Goal: Task Accomplishment & Management: Use online tool/utility

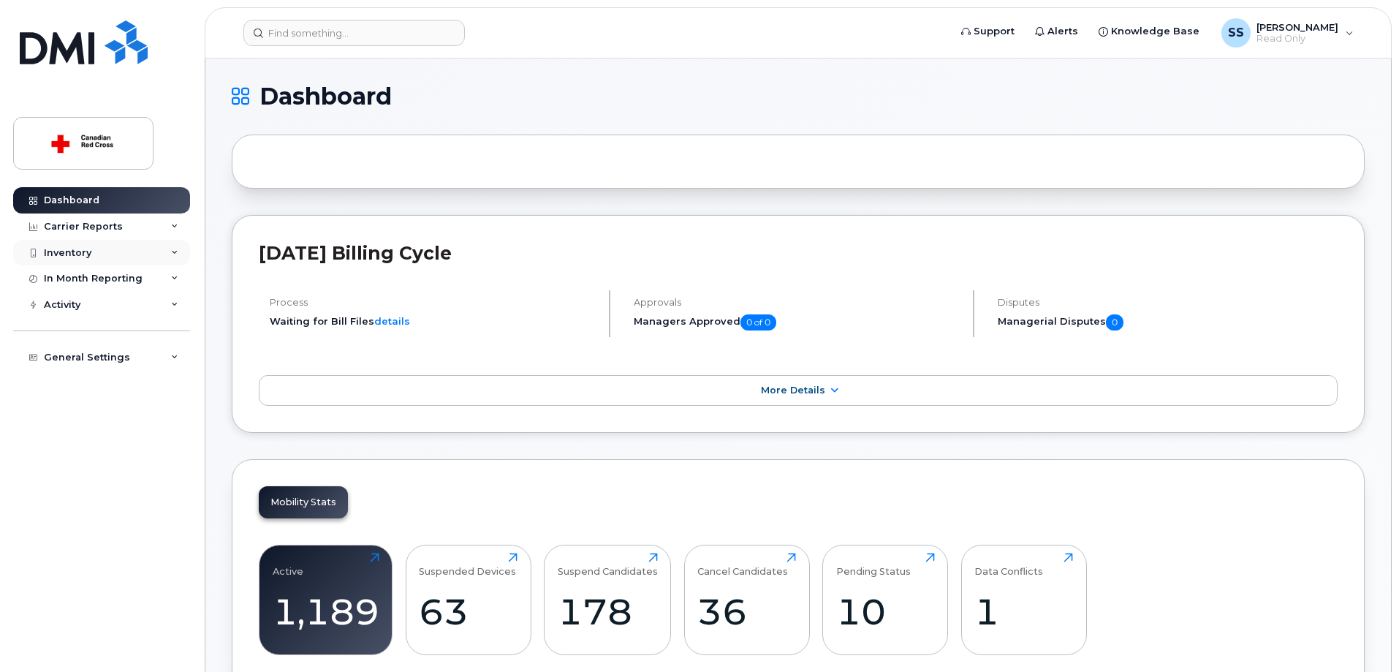
click at [172, 249] on icon at bounding box center [174, 252] width 7 height 7
click at [106, 277] on div "Mobility Devices" at bounding box center [91, 279] width 83 height 13
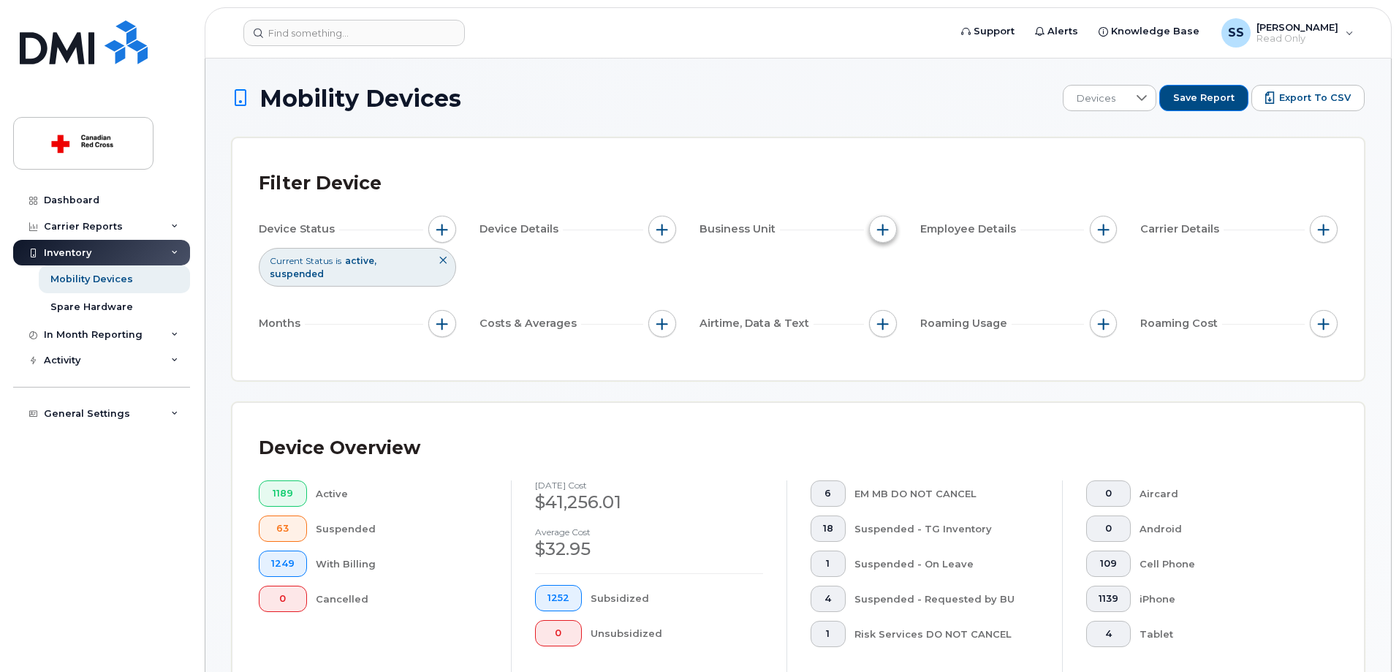
click at [882, 229] on span "button" at bounding box center [883, 230] width 12 height 12
click at [890, 300] on input "Budget Code" at bounding box center [887, 297] width 12 height 12
checkbox input "true"
click at [937, 327] on span "is" at bounding box center [966, 325] width 126 height 26
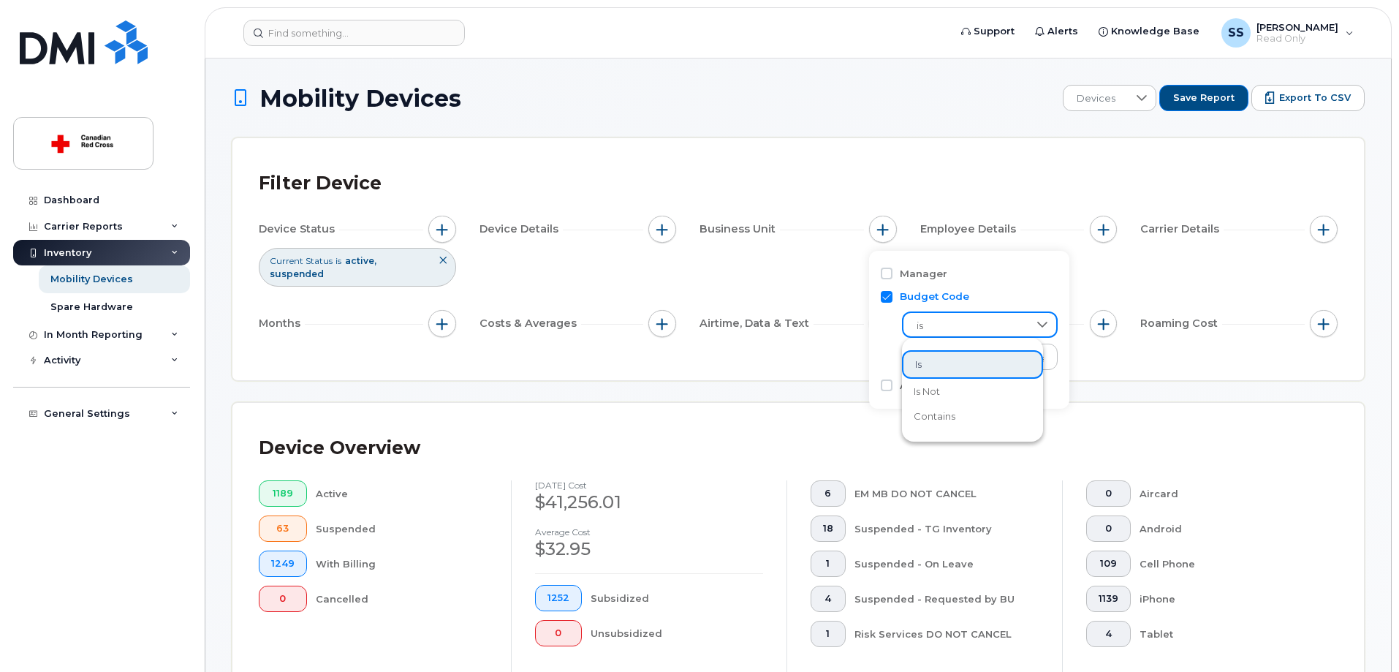
click at [938, 327] on span "is" at bounding box center [965, 326] width 125 height 26
click at [938, 359] on input "text" at bounding box center [980, 358] width 128 height 13
click at [954, 328] on span "is" at bounding box center [966, 325] width 126 height 26
click at [935, 414] on span "contains" at bounding box center [935, 416] width 42 height 14
click at [958, 360] on input "text" at bounding box center [980, 356] width 157 height 26
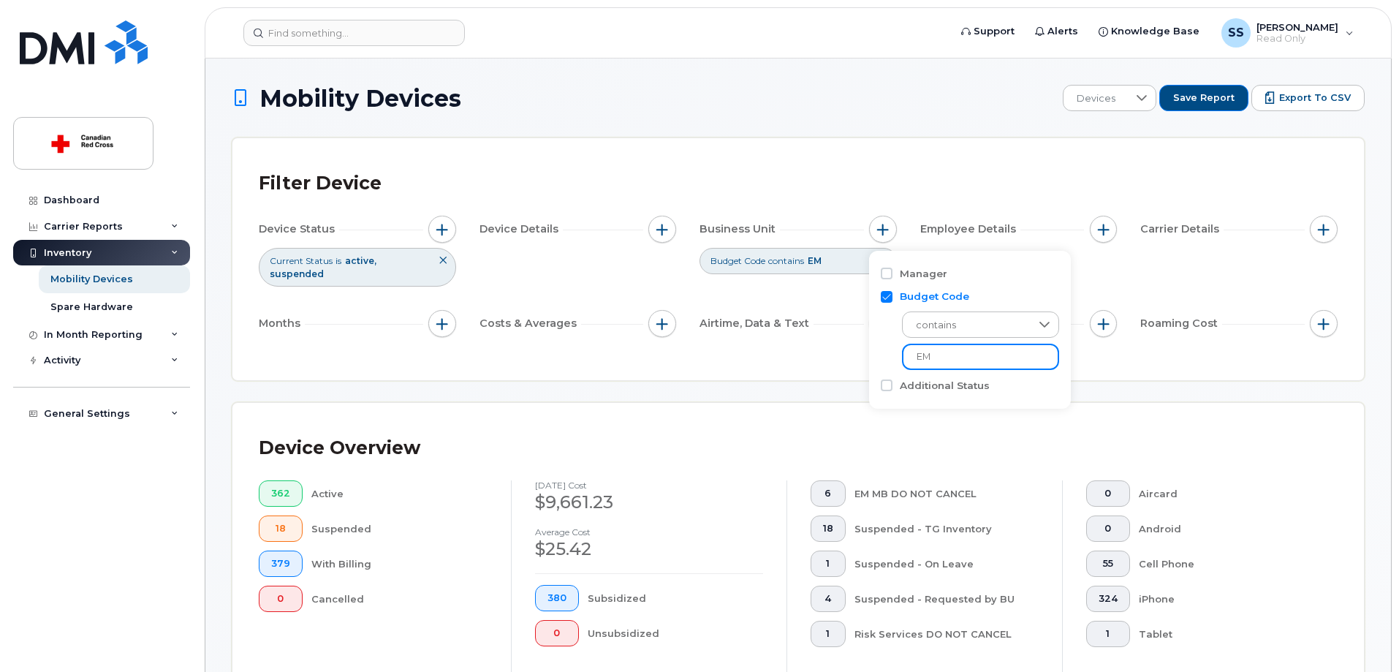
type input "EM"
click at [1123, 429] on div "Device Overview" at bounding box center [798, 448] width 1079 height 38
click at [1299, 96] on span "Export to CSV" at bounding box center [1315, 97] width 72 height 13
click at [1155, 100] on div at bounding box center [1142, 98] width 28 height 25
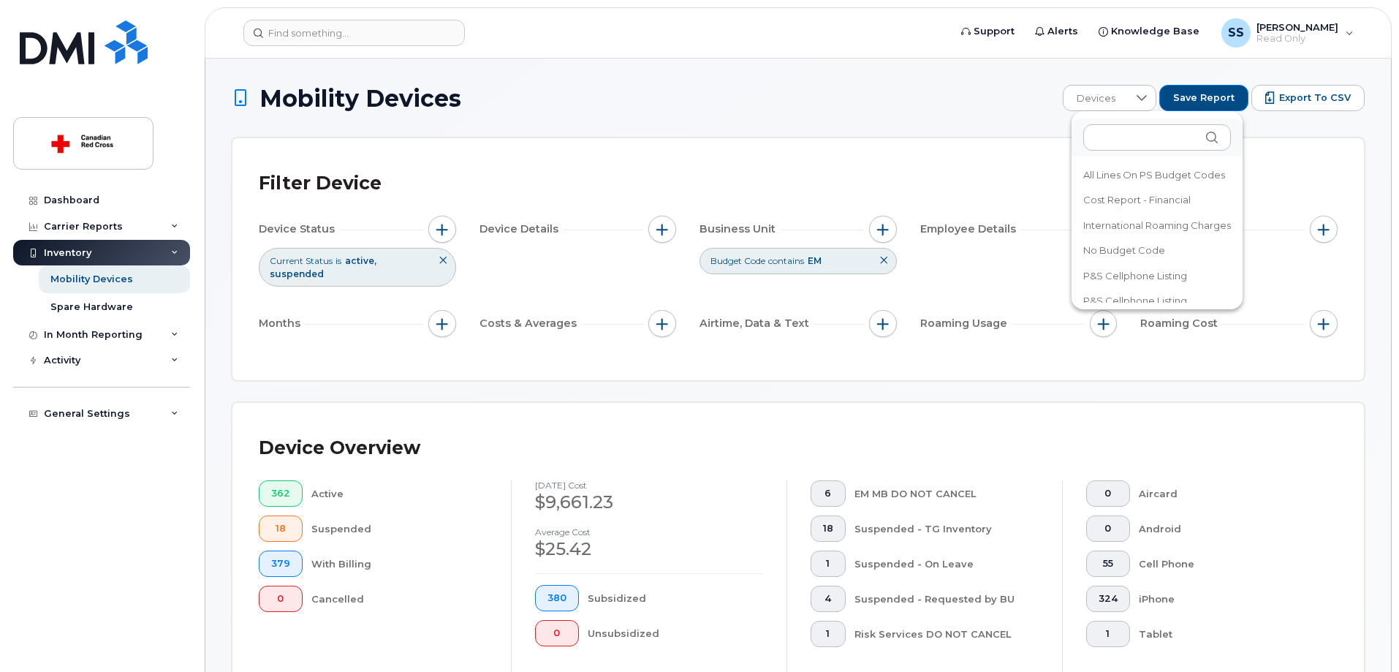
click at [1296, 187] on div "Filter Device" at bounding box center [798, 183] width 1079 height 38
drag, startPoint x: 880, startPoint y: 260, endPoint x: 889, endPoint y: 236, distance: 25.9
click at [881, 260] on icon at bounding box center [883, 260] width 9 height 9
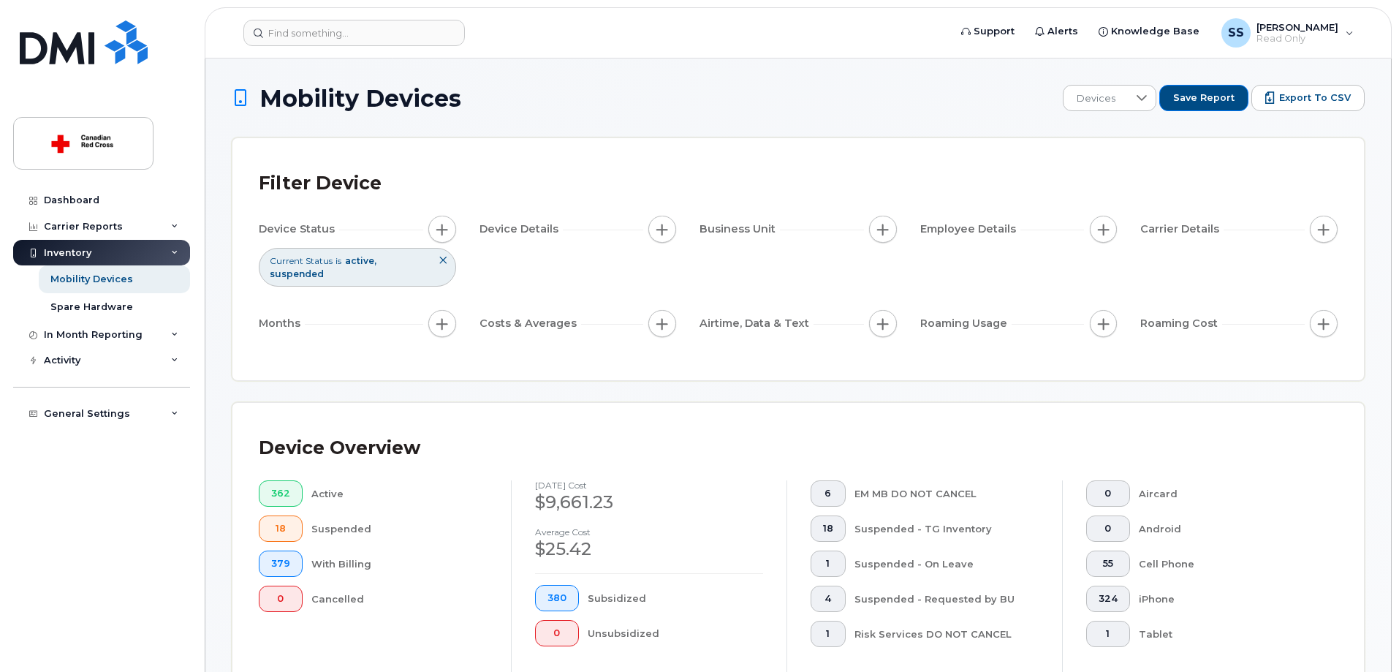
click at [761, 232] on span "Business Unit" at bounding box center [739, 228] width 80 height 15
click at [883, 234] on span "button" at bounding box center [883, 230] width 12 height 12
click at [943, 292] on label "Budget Code" at bounding box center [934, 296] width 69 height 14
click at [892, 292] on input "Budget Code" at bounding box center [887, 297] width 12 height 12
checkbox input "true"
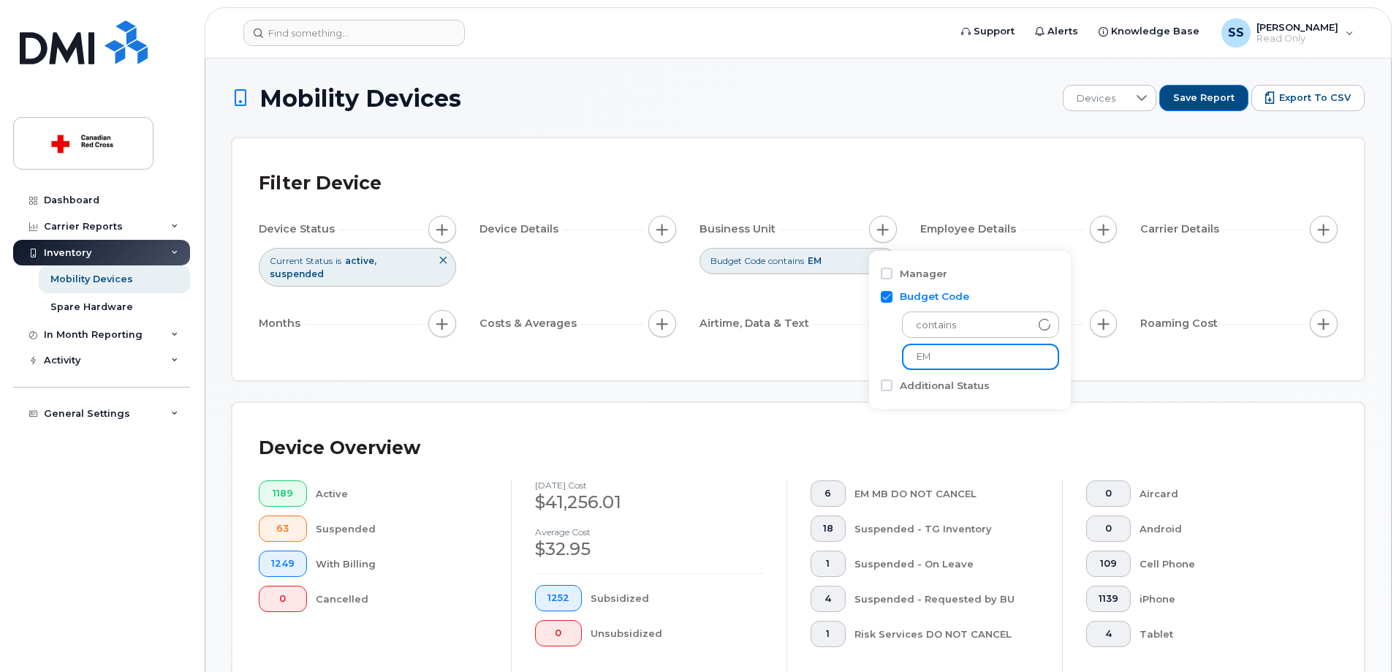
click at [941, 358] on input "EM" at bounding box center [980, 356] width 157 height 26
type input "EM-340-ON"
click at [961, 391] on label "Additional Status" at bounding box center [945, 386] width 90 height 14
click at [892, 391] on input "Additional Status" at bounding box center [887, 385] width 12 height 12
checkbox input "true"
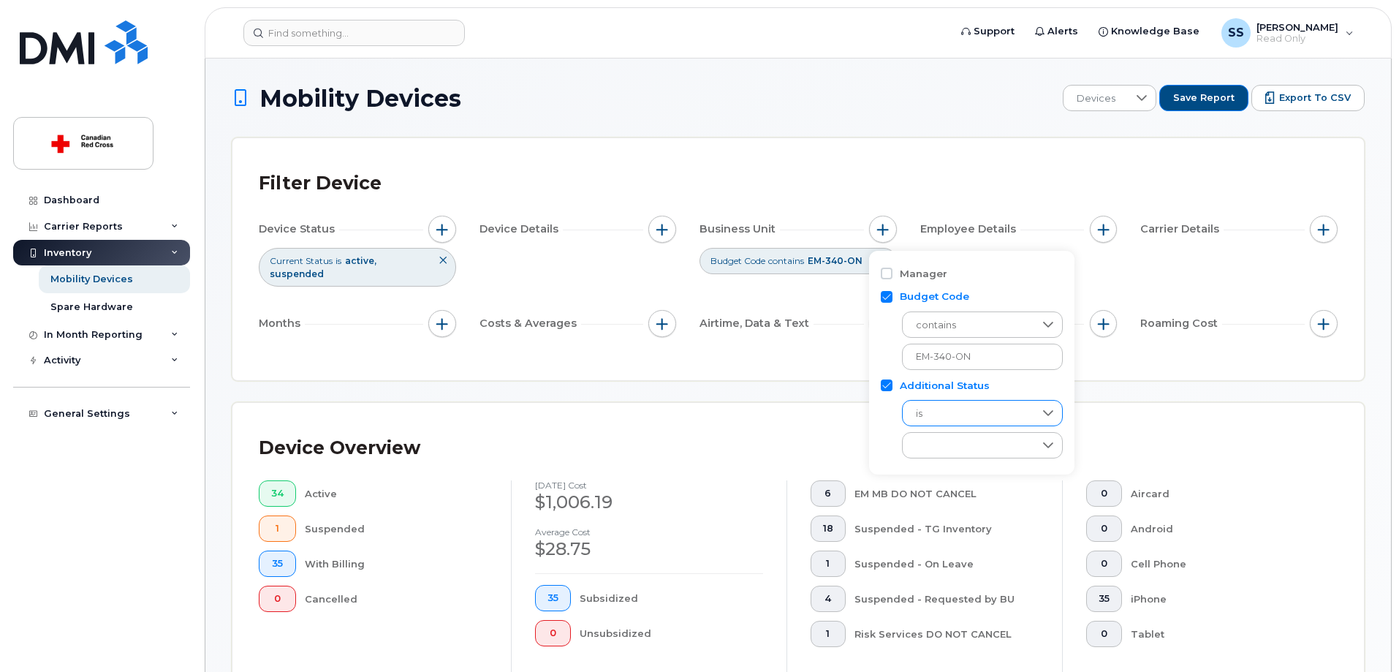
click at [956, 418] on span "is" at bounding box center [969, 413] width 132 height 26
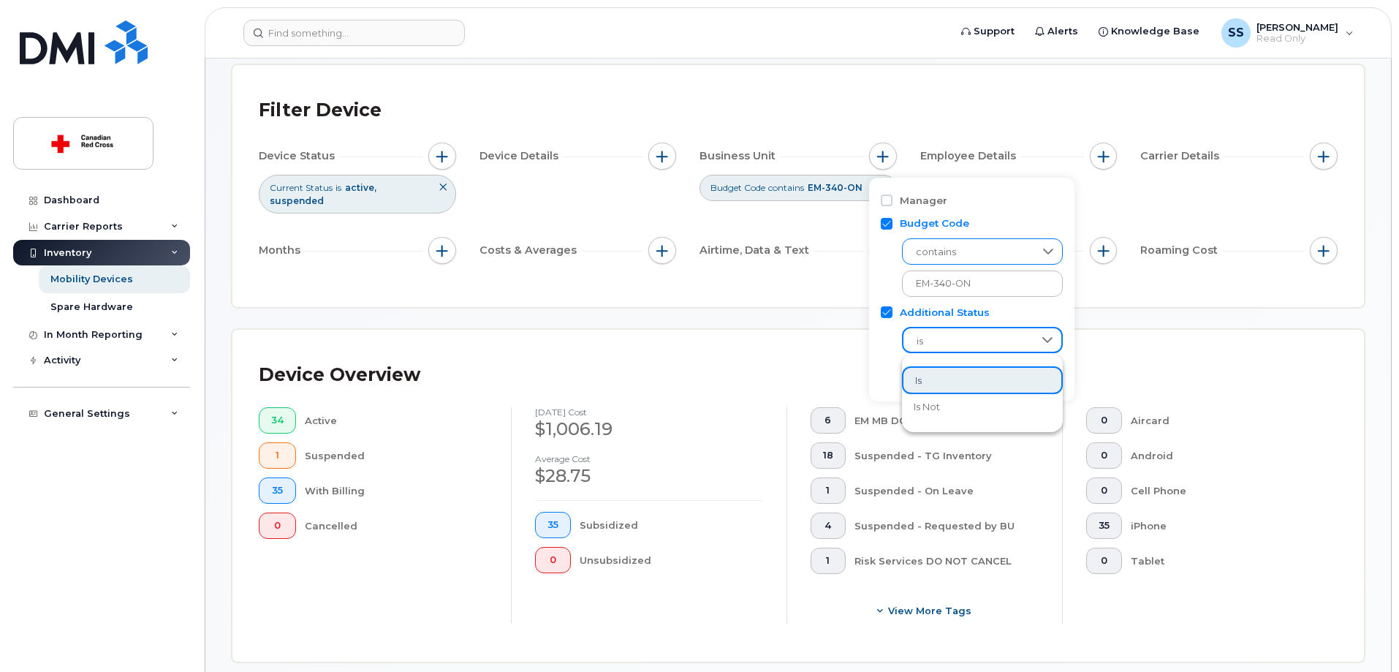
click at [975, 250] on span "contains" at bounding box center [969, 252] width 132 height 26
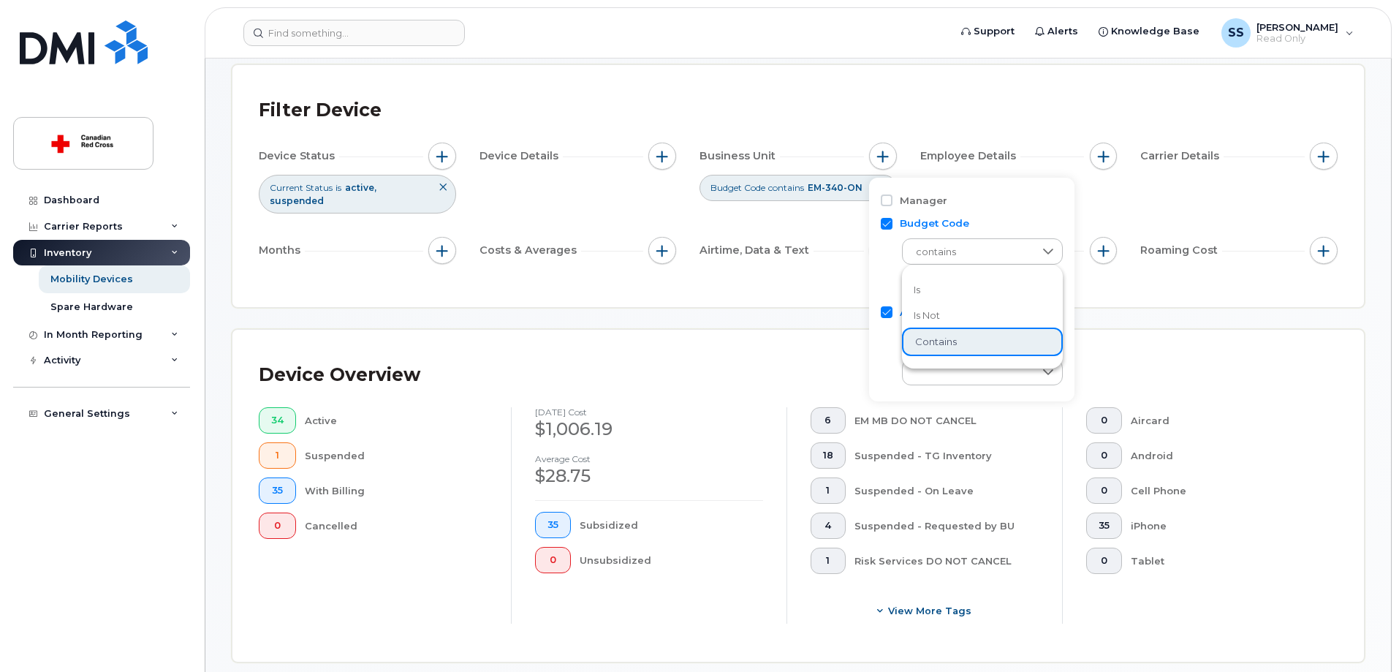
click at [957, 286] on li "is" at bounding box center [982, 290] width 161 height 26
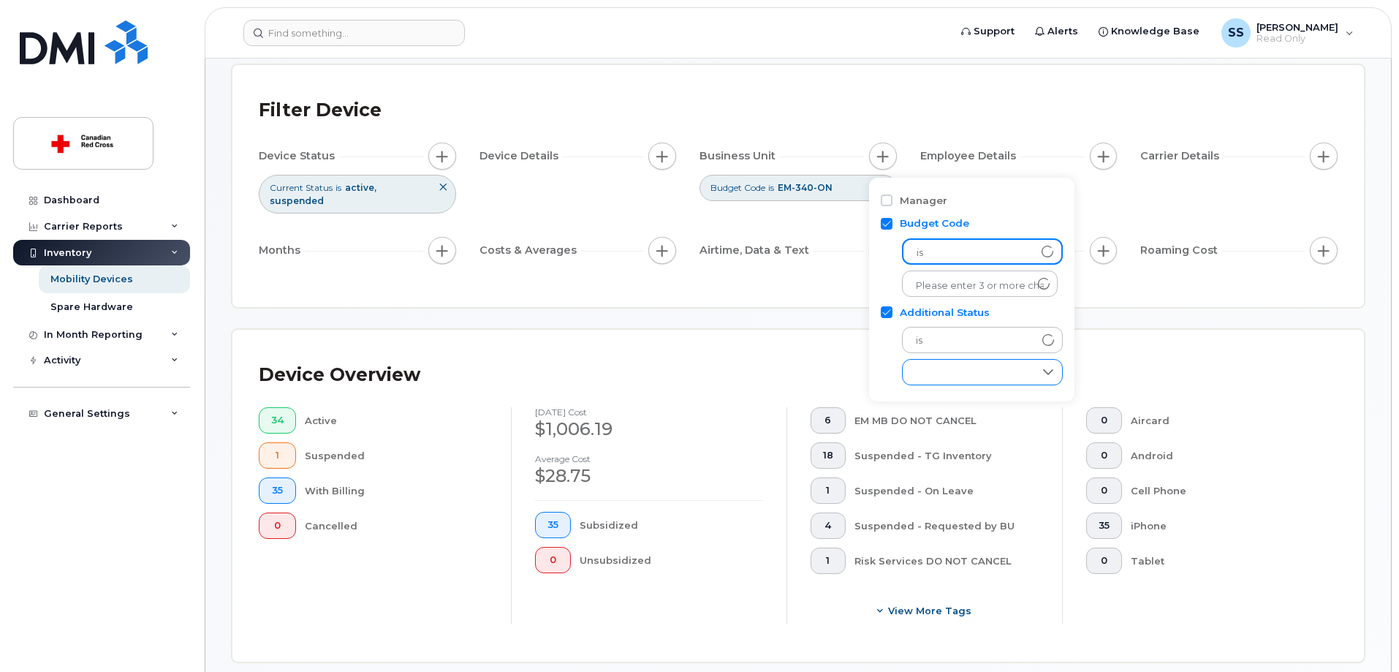
click at [954, 373] on div "empty" at bounding box center [969, 372] width 132 height 25
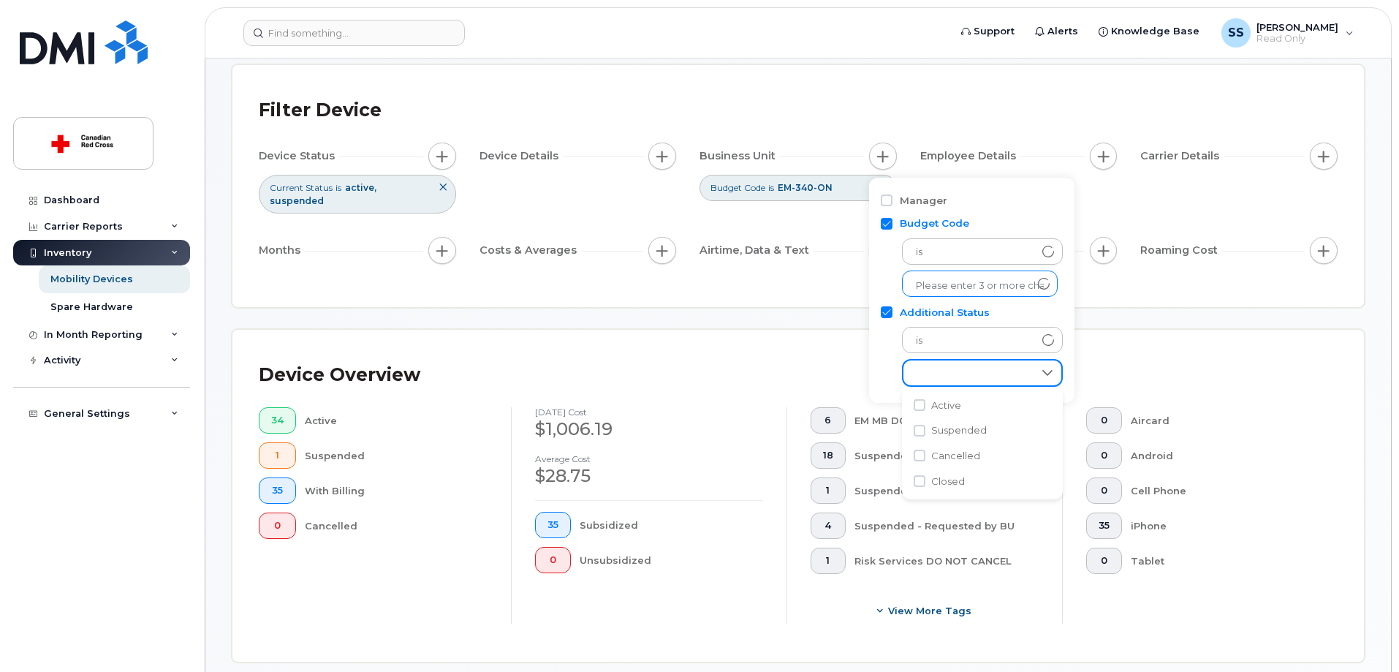
drag, startPoint x: 965, startPoint y: 283, endPoint x: 976, endPoint y: 284, distance: 10.3
click at [961, 285] on input "text" at bounding box center [980, 285] width 128 height 13
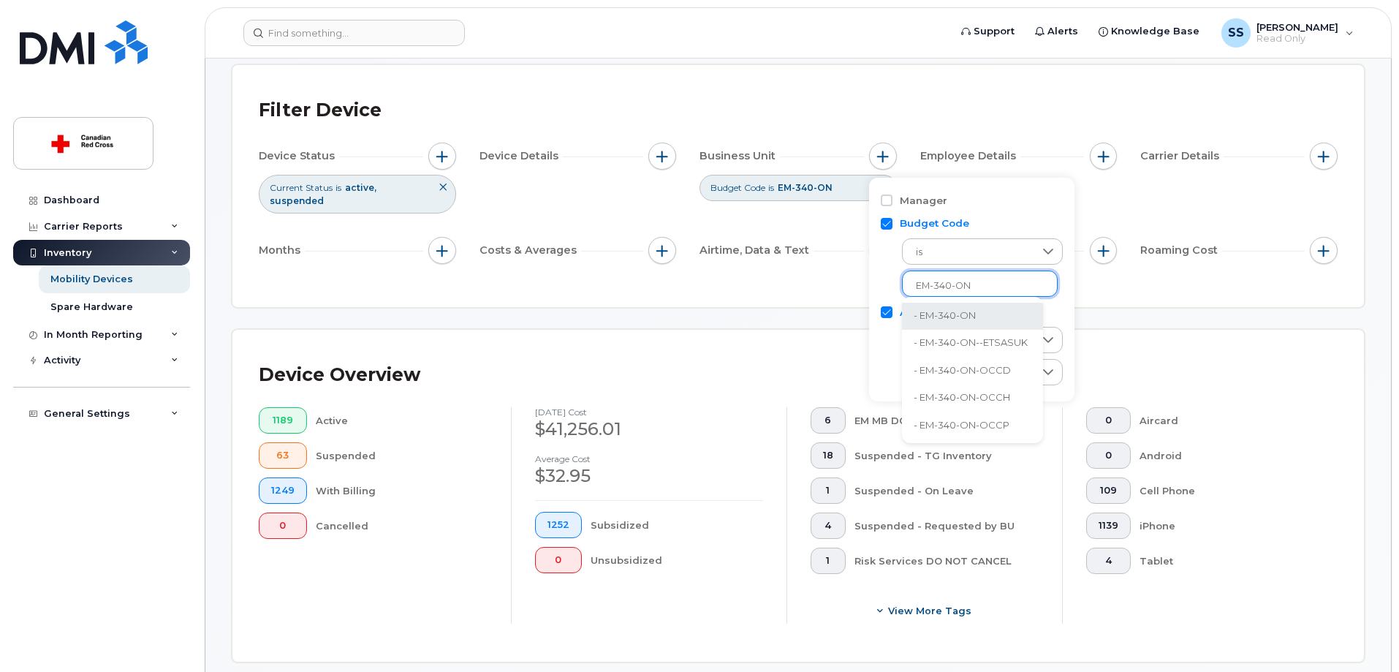
type input "EM-340-ON"
click at [1057, 289] on div "15 results are available" at bounding box center [982, 283] width 161 height 26
click at [990, 280] on input "text" at bounding box center [980, 285] width 128 height 13
type input "EM-340-ON"
click at [1066, 301] on div "Manager Budget Code is 15 results are available Additional Status is empty" at bounding box center [971, 290] width 205 height 224
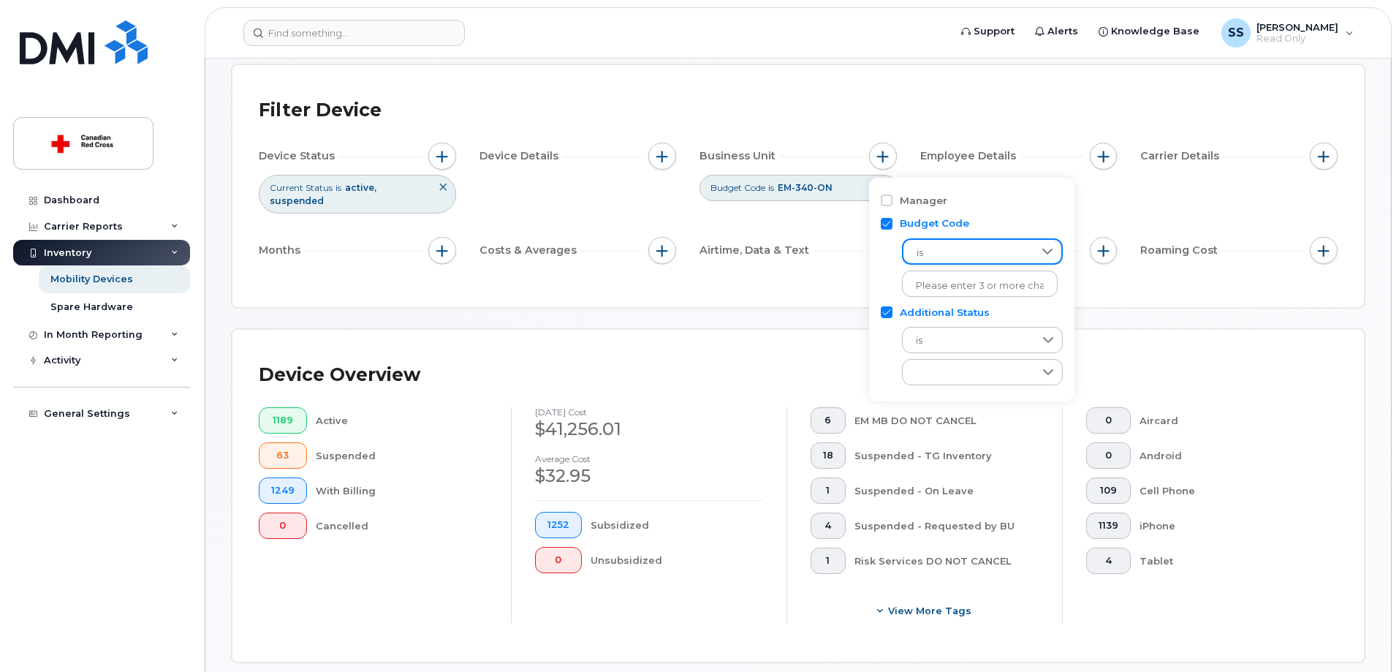
click at [997, 246] on span "is" at bounding box center [968, 253] width 130 height 26
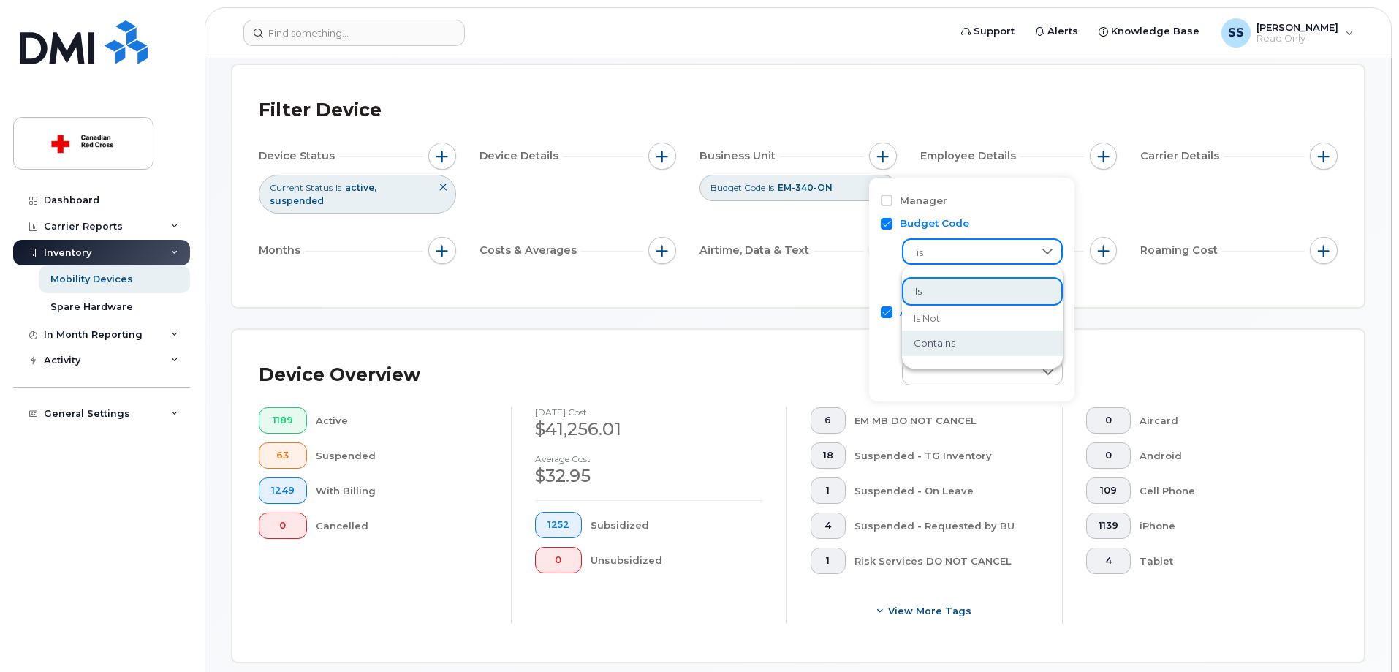
click at [962, 341] on li "contains" at bounding box center [982, 343] width 161 height 26
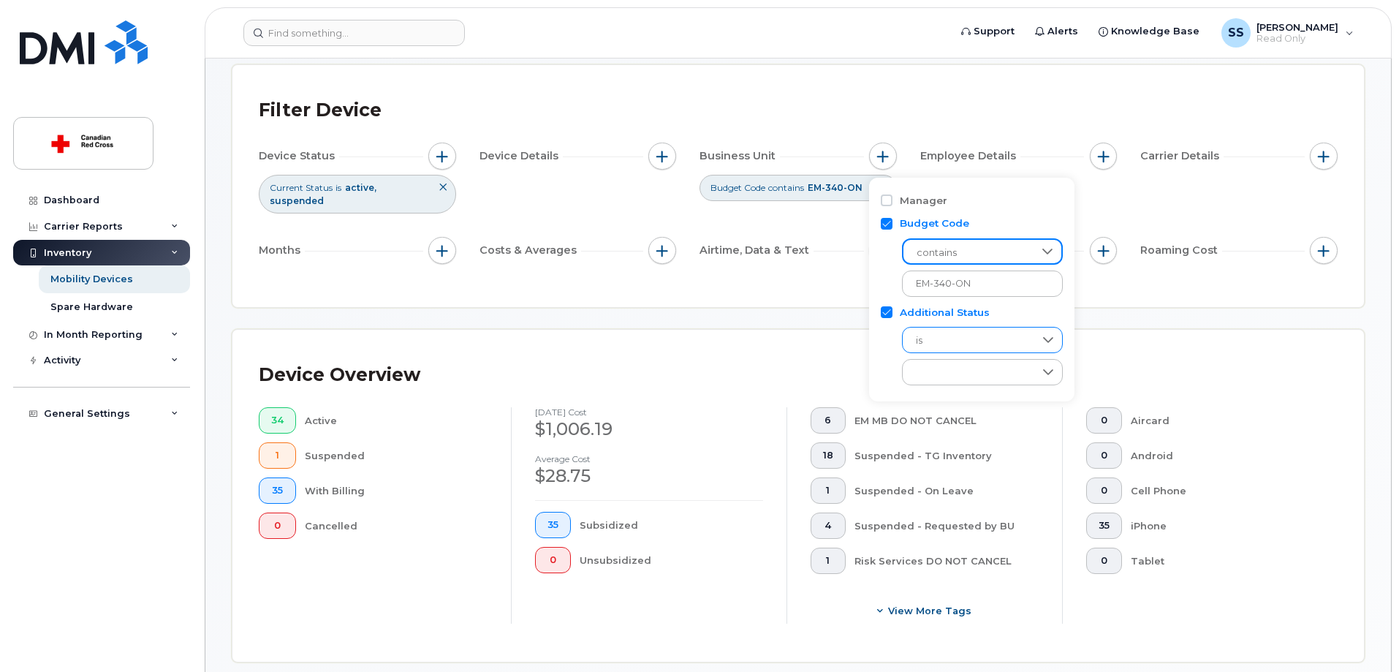
click at [995, 339] on span "is" at bounding box center [969, 340] width 132 height 26
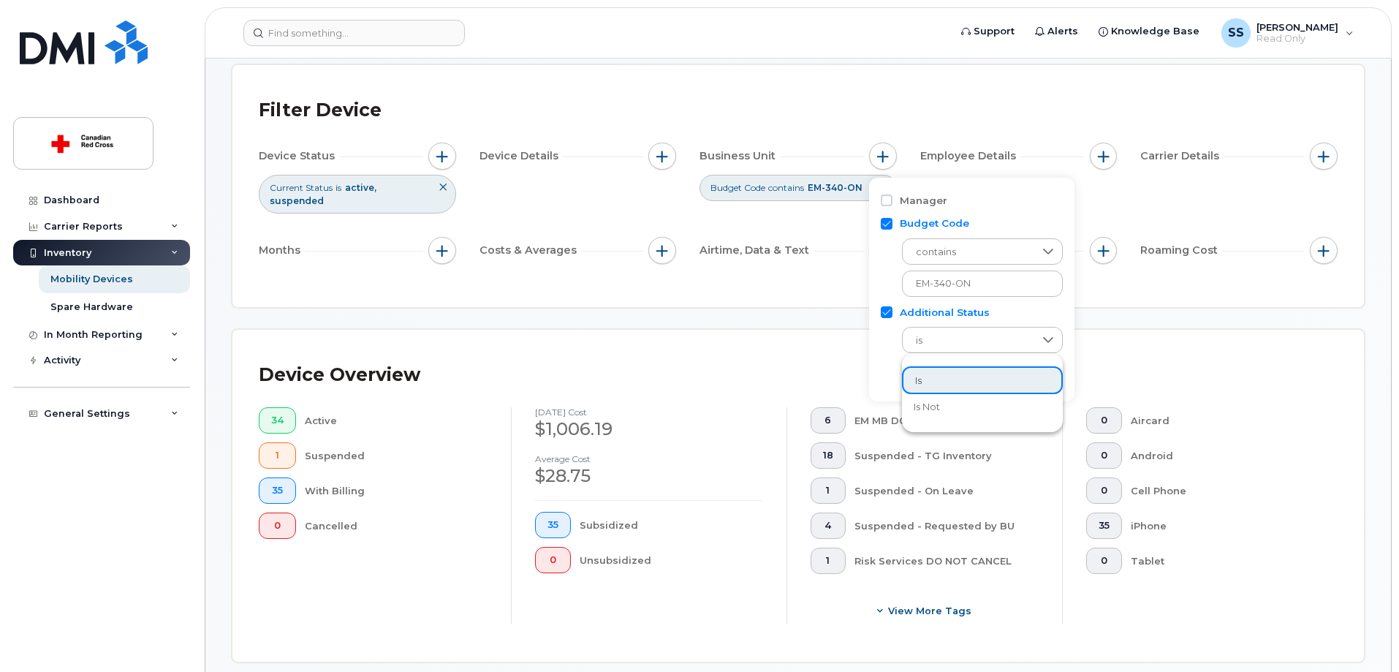
click at [961, 378] on li "is" at bounding box center [982, 380] width 161 height 29
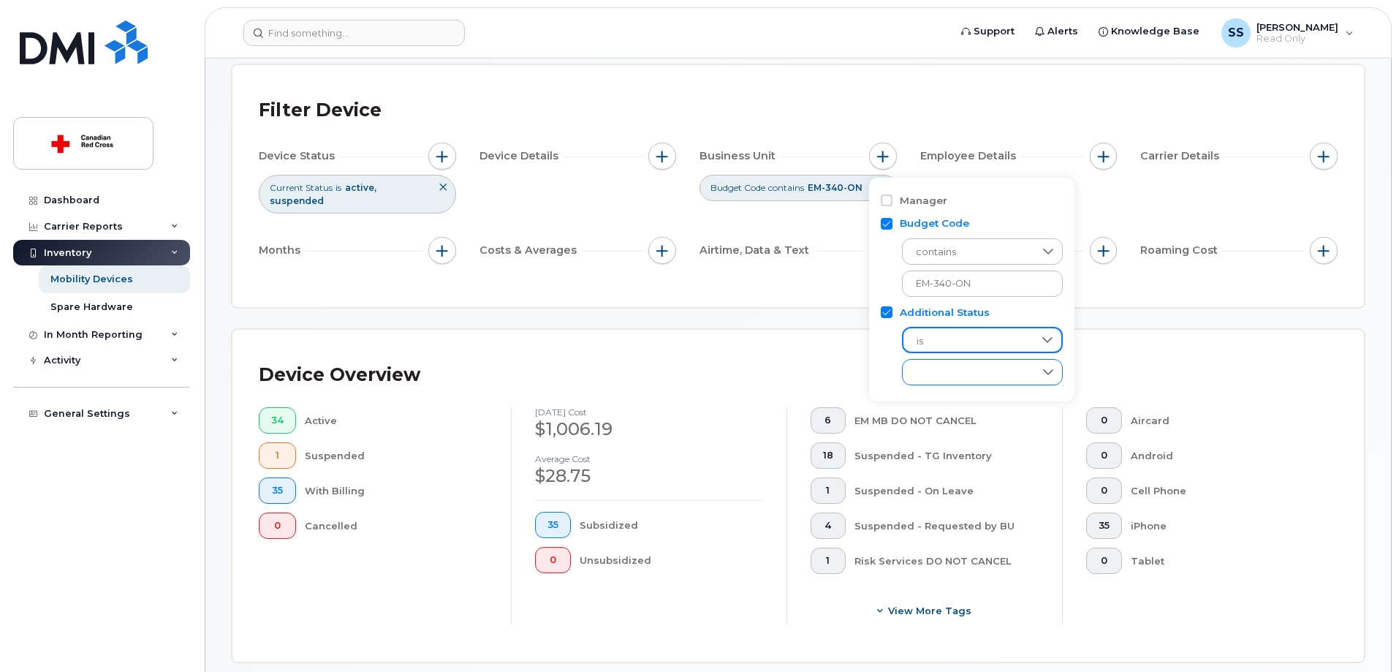
click at [960, 371] on div "empty" at bounding box center [969, 372] width 132 height 25
click at [1117, 332] on div "Device Overview 34 Active 1 Suspended 35 With Billing 0 Cancelled [DATE] cost $…" at bounding box center [797, 496] width 1131 height 332
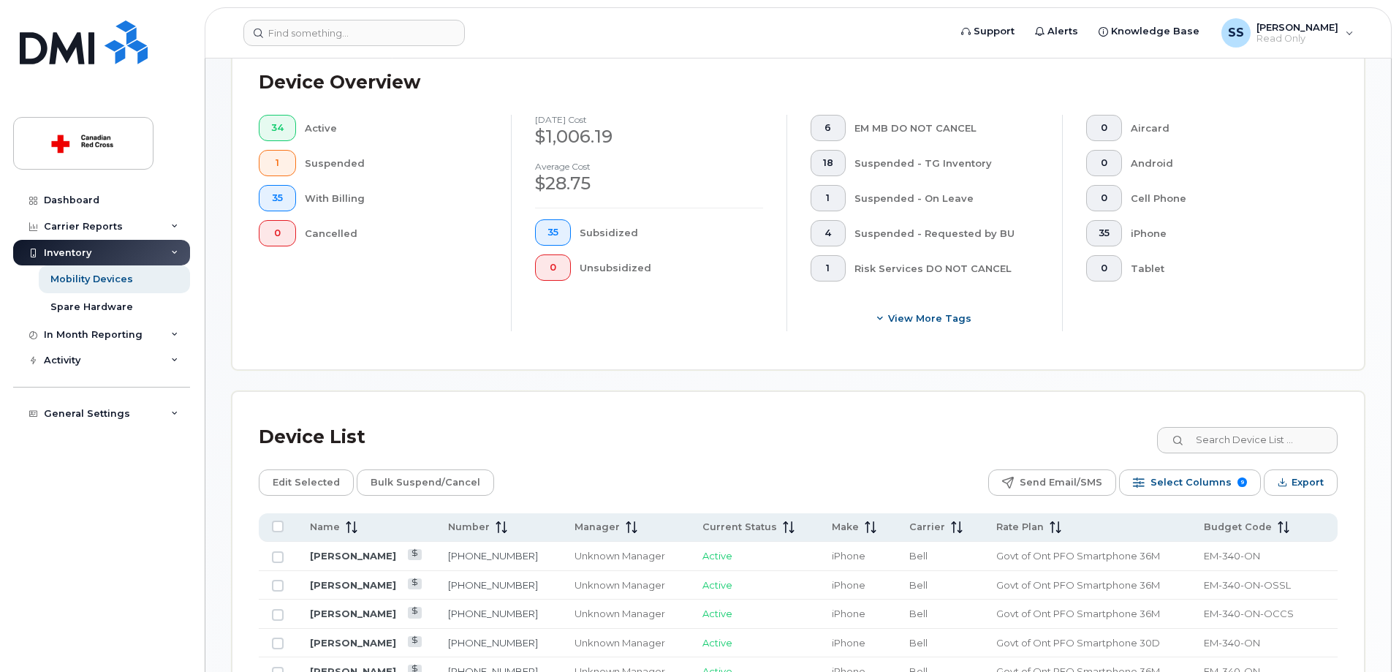
scroll to position [438, 0]
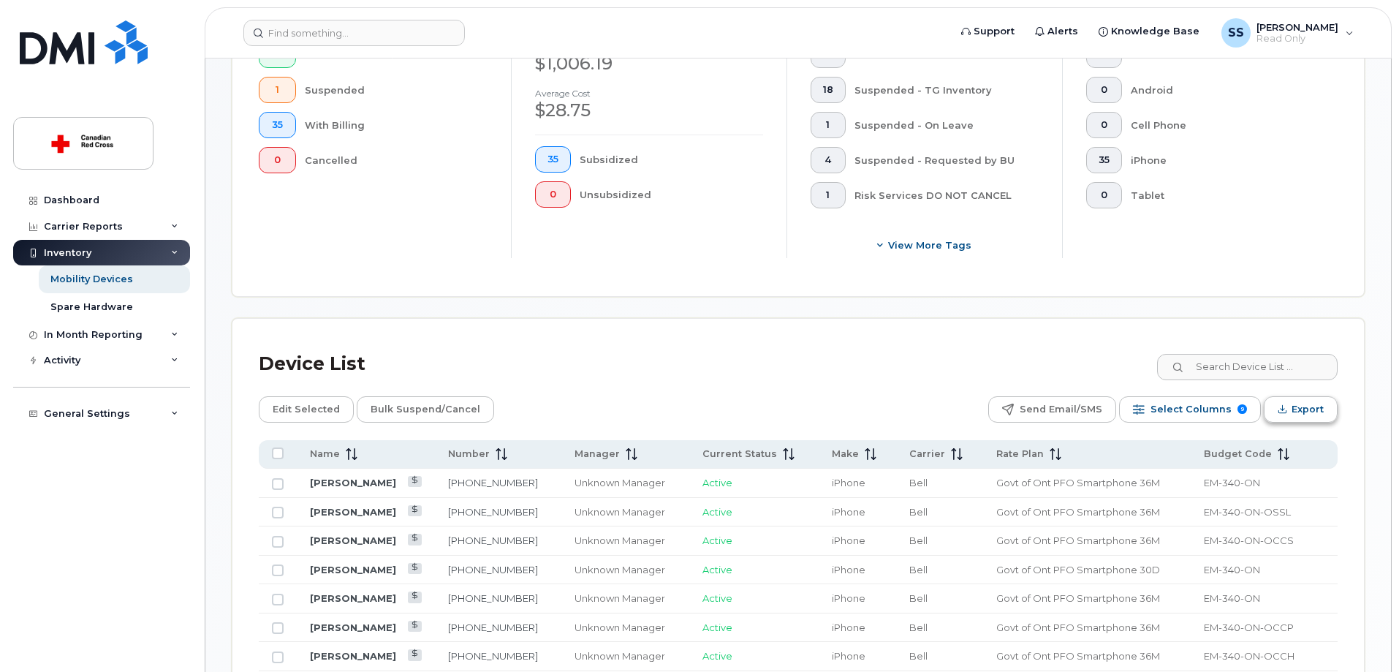
click at [1307, 398] on span "Export" at bounding box center [1307, 409] width 32 height 22
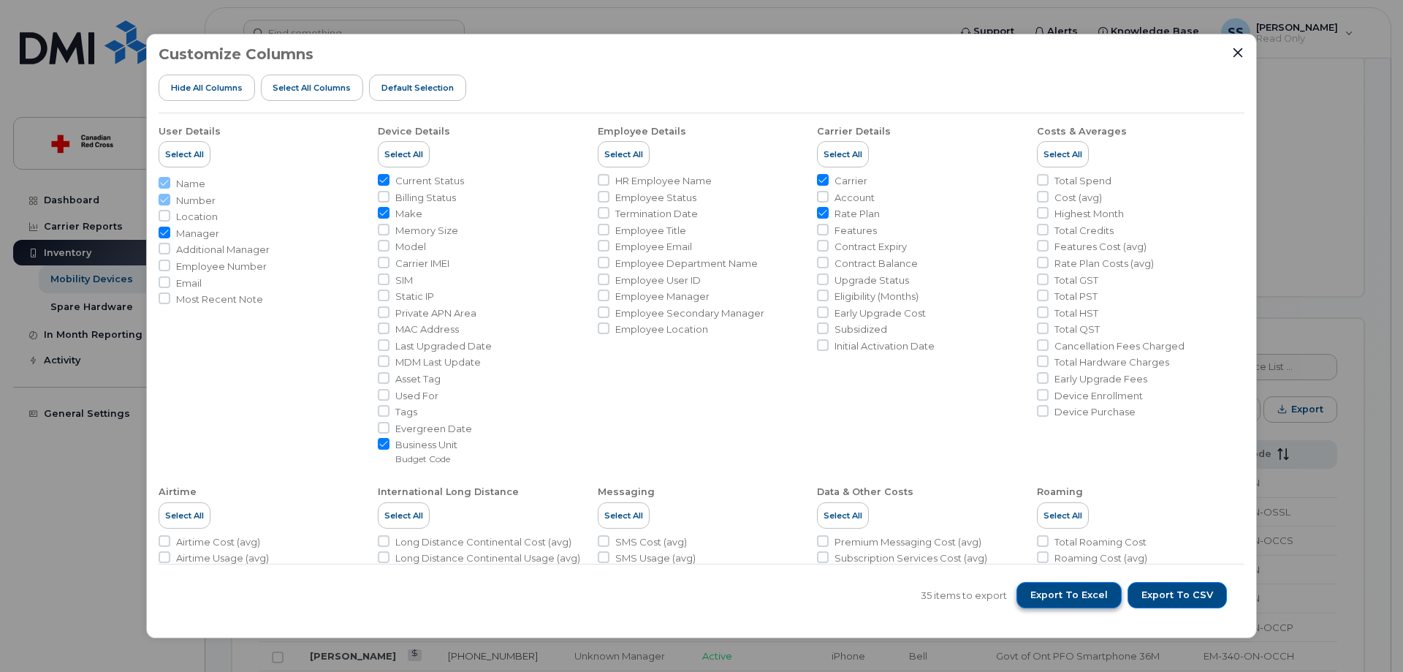
click at [1077, 599] on span "Export to Excel" at bounding box center [1068, 594] width 77 height 13
click at [1242, 55] on icon "Close" at bounding box center [1238, 53] width 12 height 12
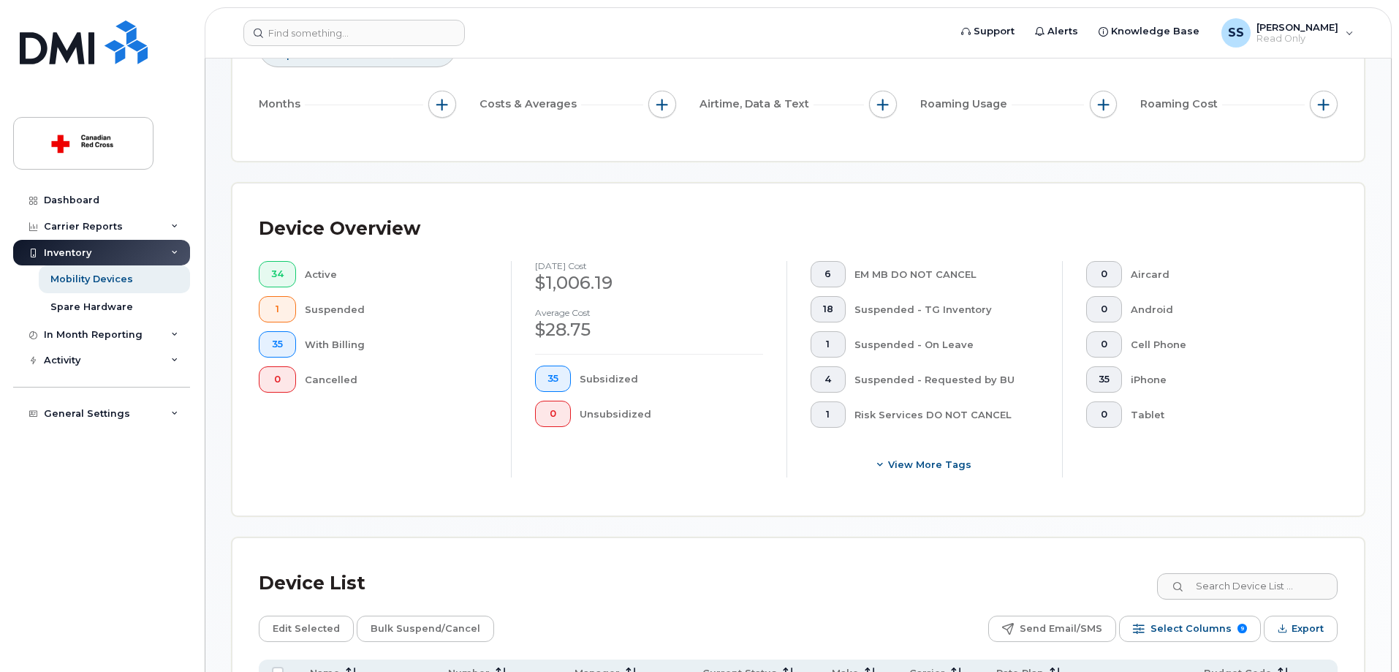
scroll to position [73, 0]
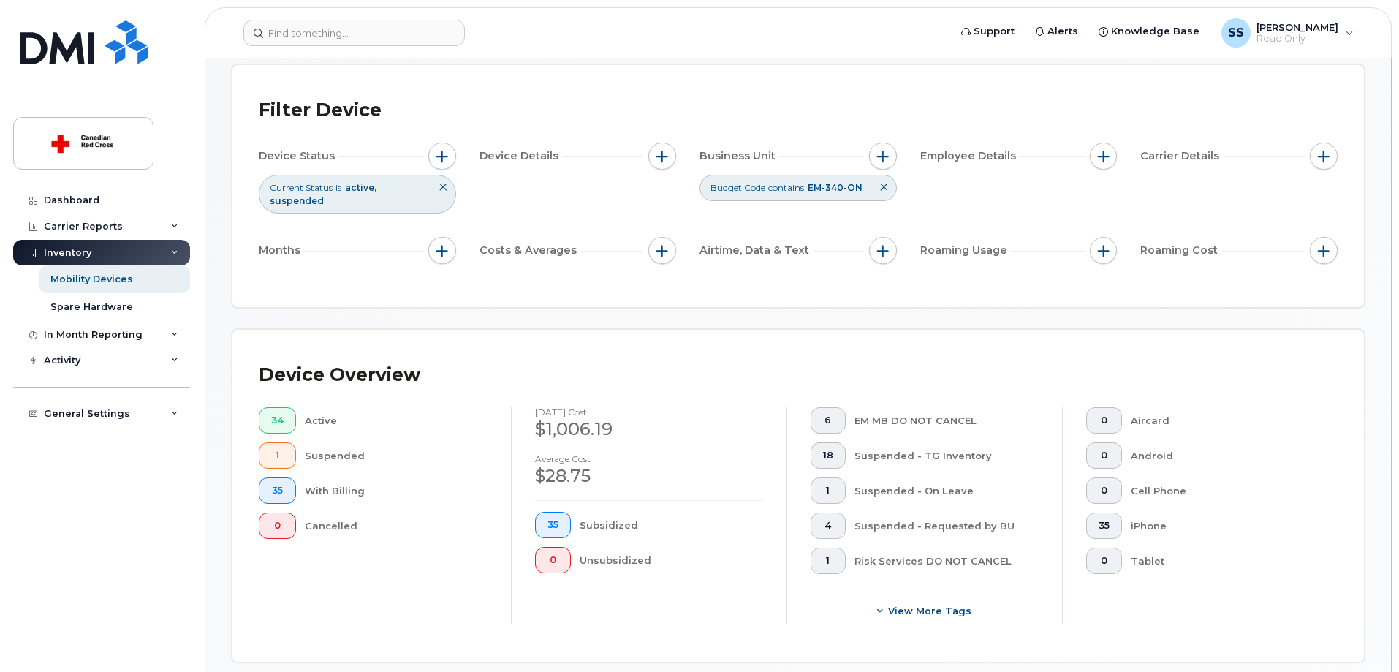
click at [885, 186] on icon at bounding box center [883, 187] width 9 height 9
click at [891, 155] on button "button" at bounding box center [883, 157] width 28 height 28
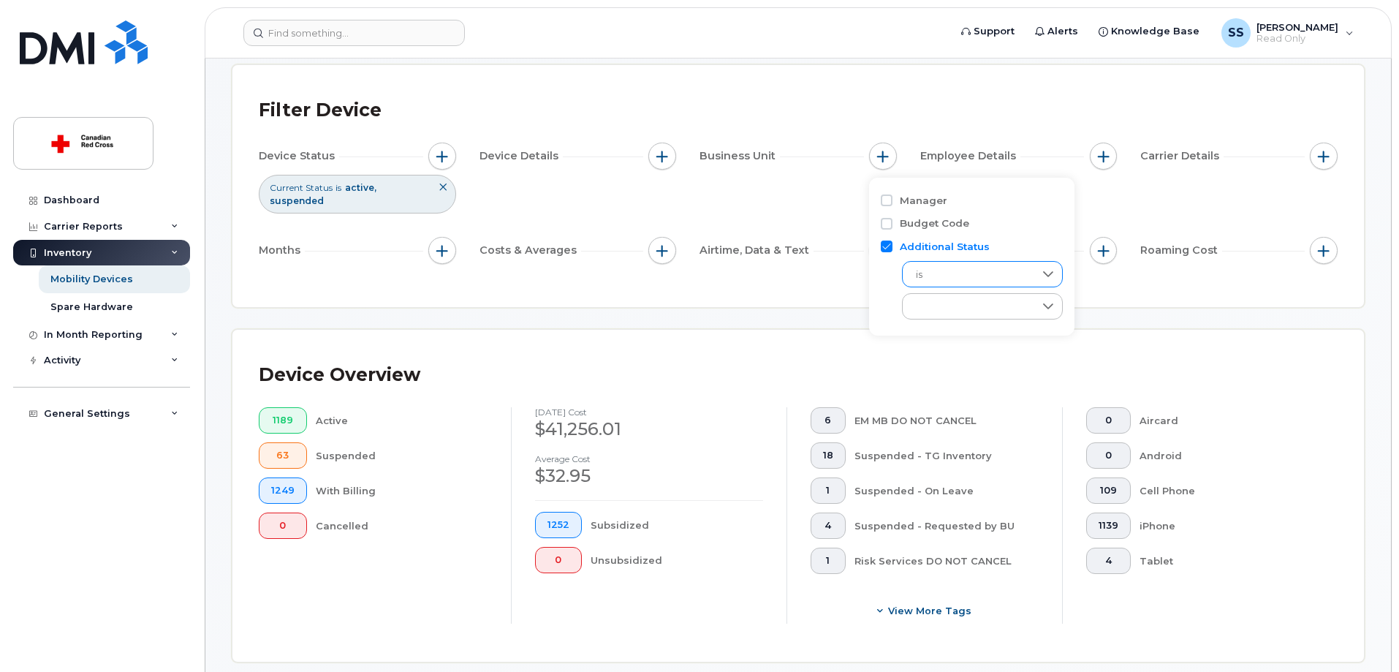
click at [953, 272] on span "is" at bounding box center [969, 275] width 132 height 26
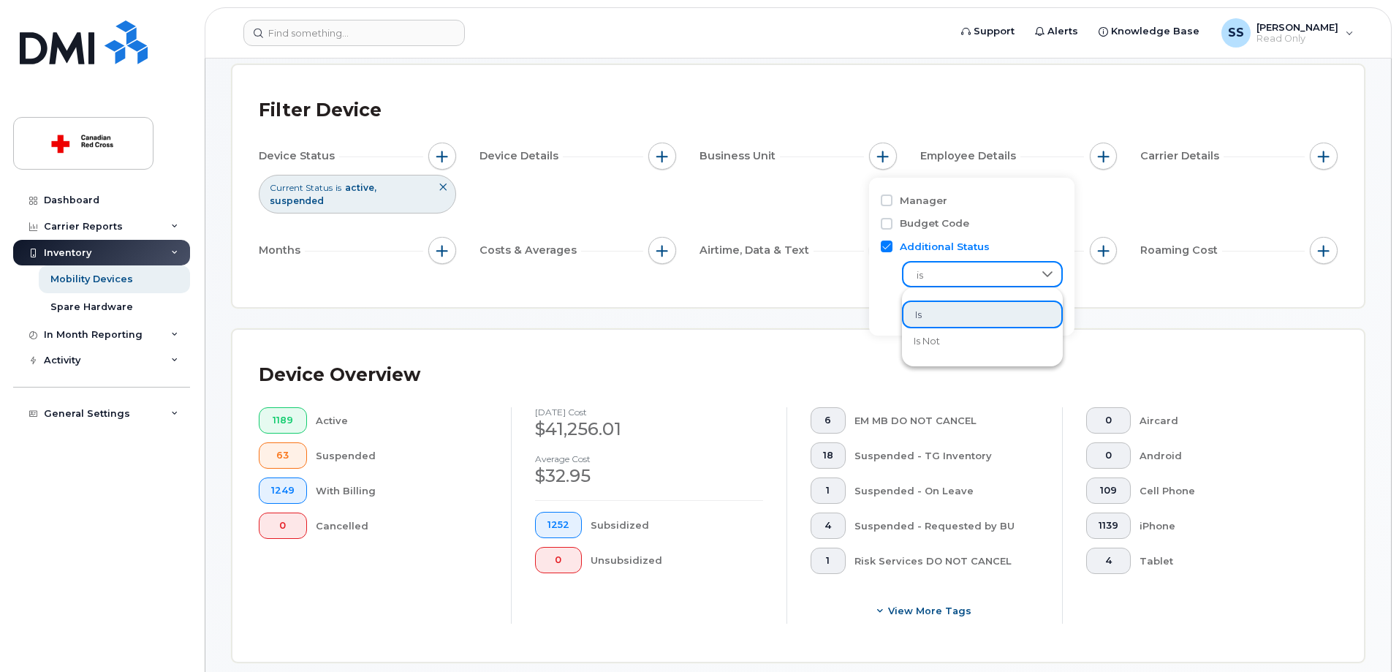
click at [813, 210] on div "Device Status Current Status is active suspended Device Details Business Unit E…" at bounding box center [798, 206] width 1079 height 127
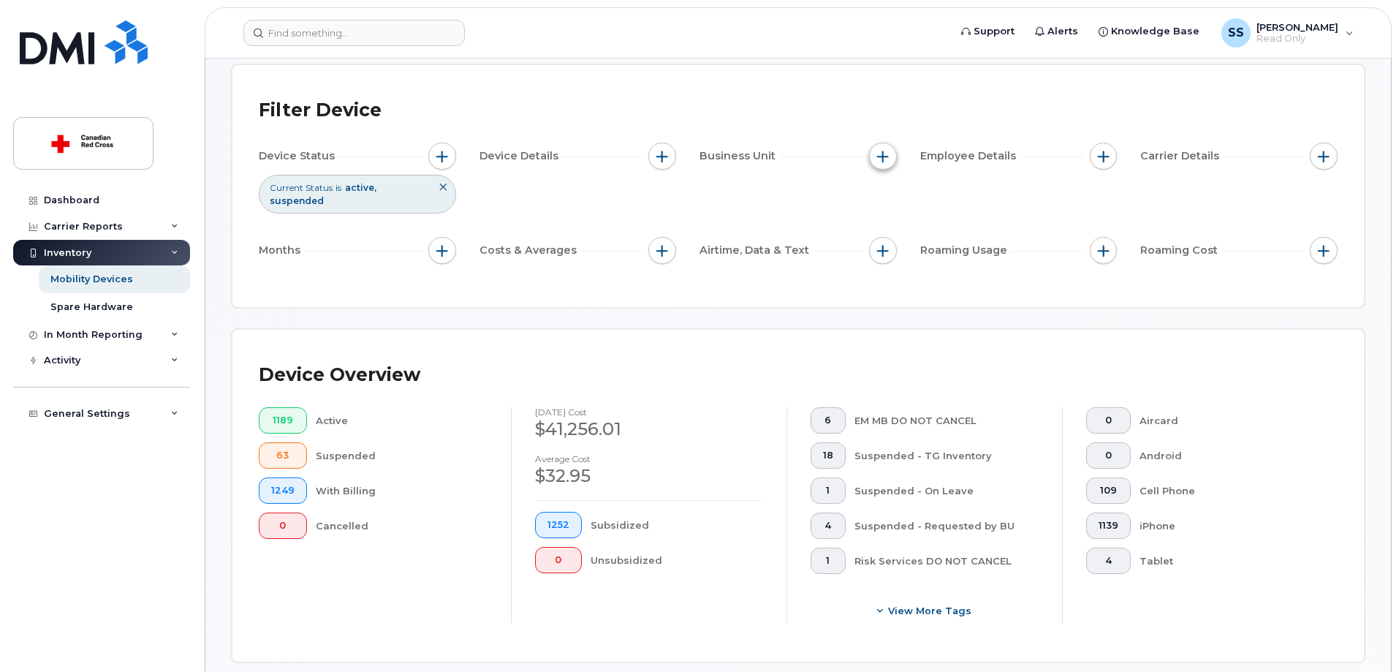
click at [880, 157] on span "button" at bounding box center [883, 157] width 12 height 12
click at [919, 220] on label "Budget Code" at bounding box center [934, 223] width 69 height 14
click at [892, 220] on input "Budget Code" at bounding box center [887, 224] width 12 height 12
checkbox input "true"
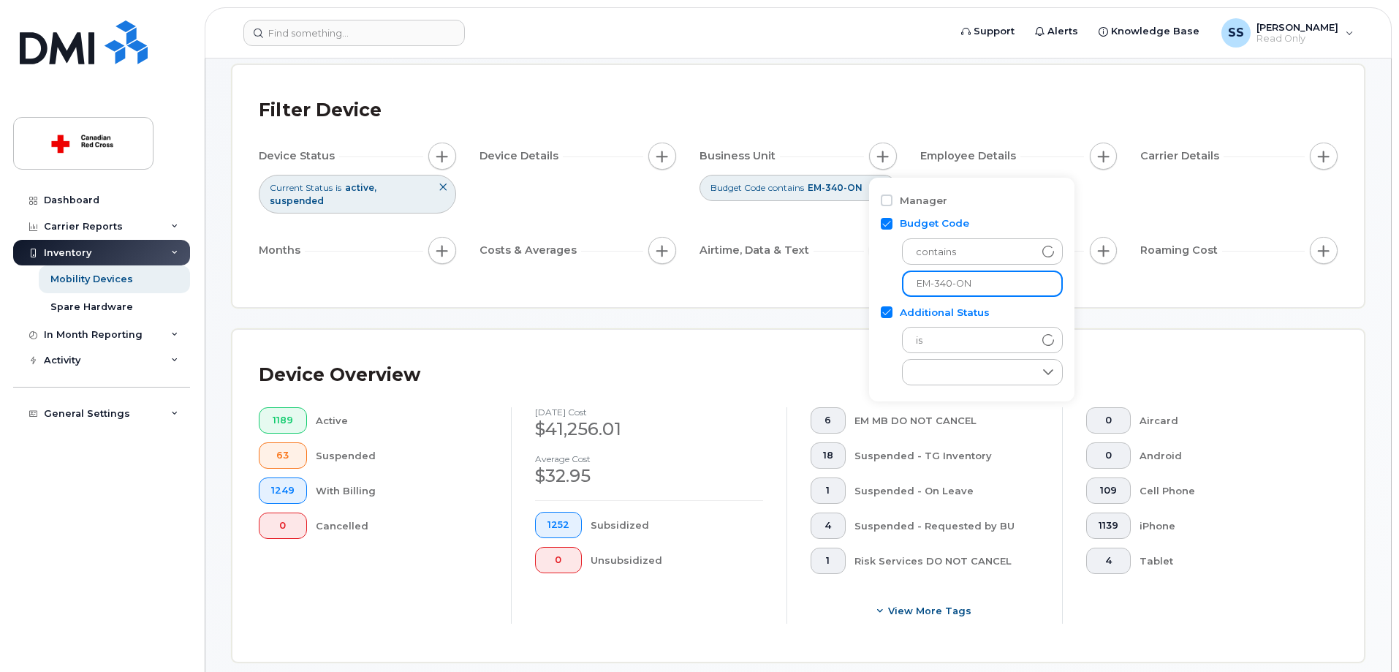
click at [1016, 283] on input "EM-340-ON" at bounding box center [982, 283] width 161 height 26
drag, startPoint x: 884, startPoint y: 311, endPoint x: 989, endPoint y: 284, distance: 108.5
click at [885, 311] on input "Additional Status" at bounding box center [887, 312] width 12 height 12
checkbox input "false"
drag, startPoint x: 989, startPoint y: 281, endPoint x: 908, endPoint y: 281, distance: 80.4
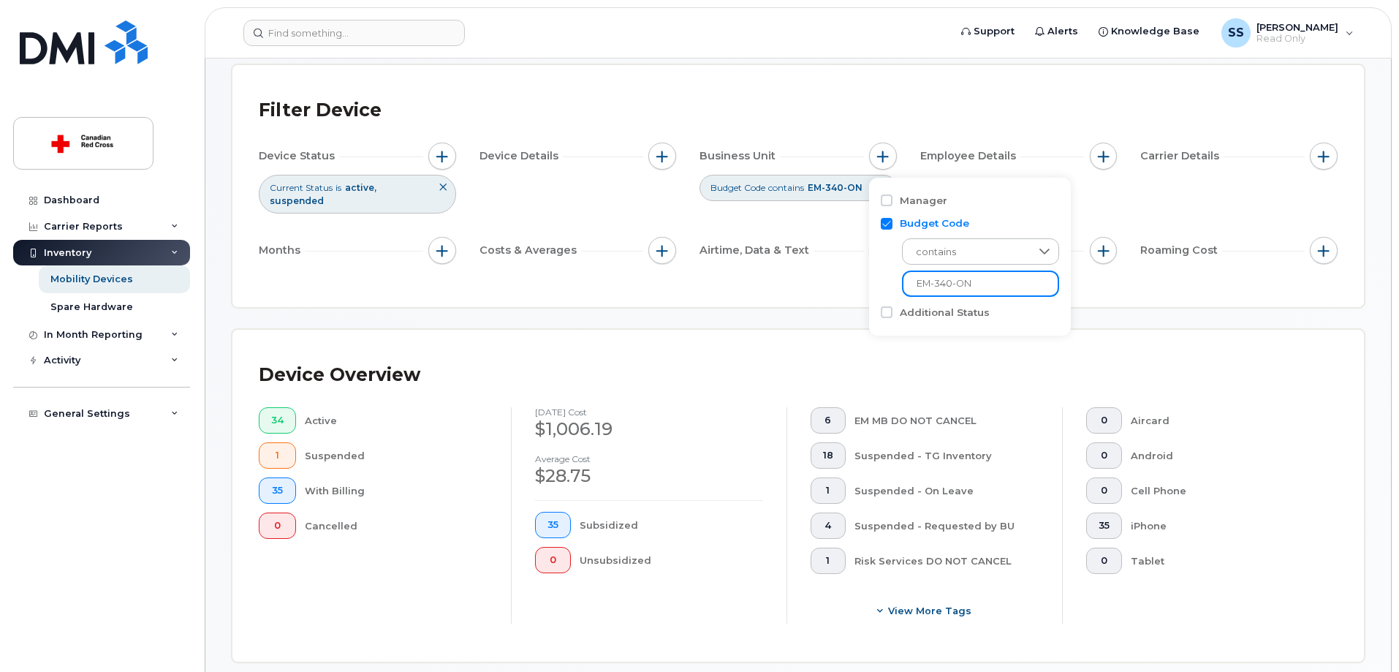
click at [908, 281] on input "EM-340-ON" at bounding box center [980, 283] width 157 height 26
type input "EM-365-ON"
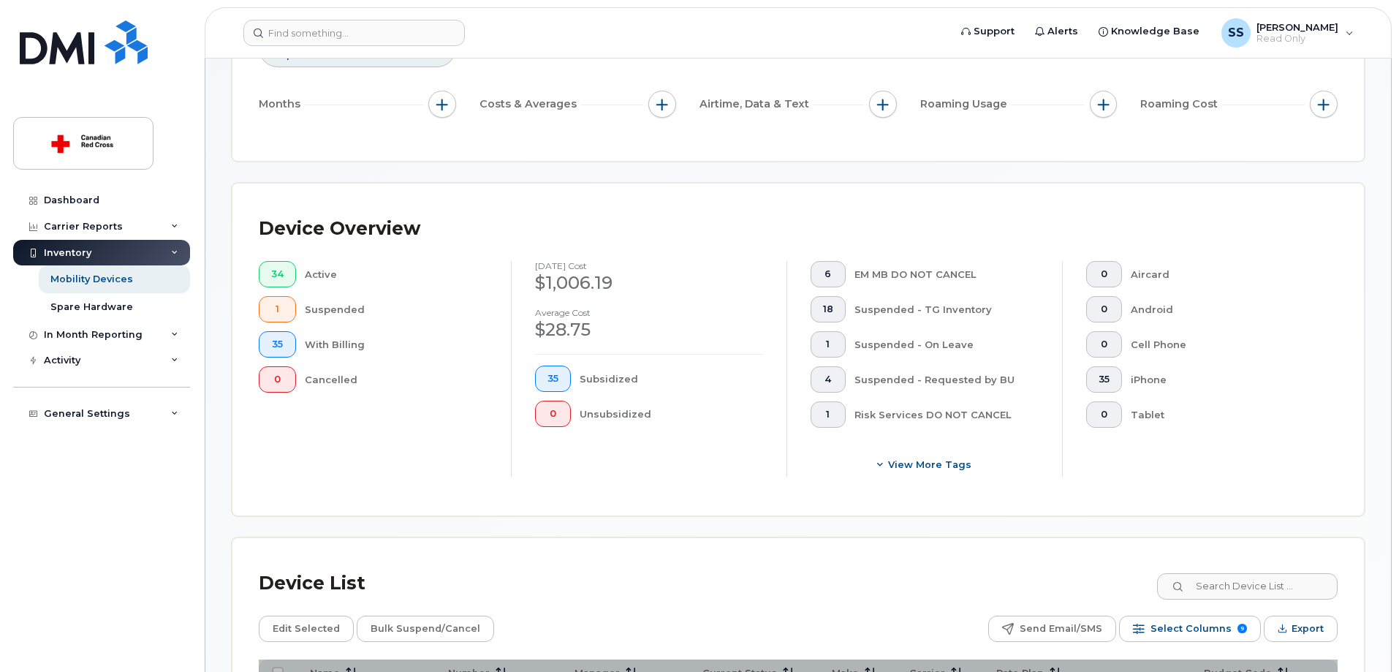
scroll to position [292, 0]
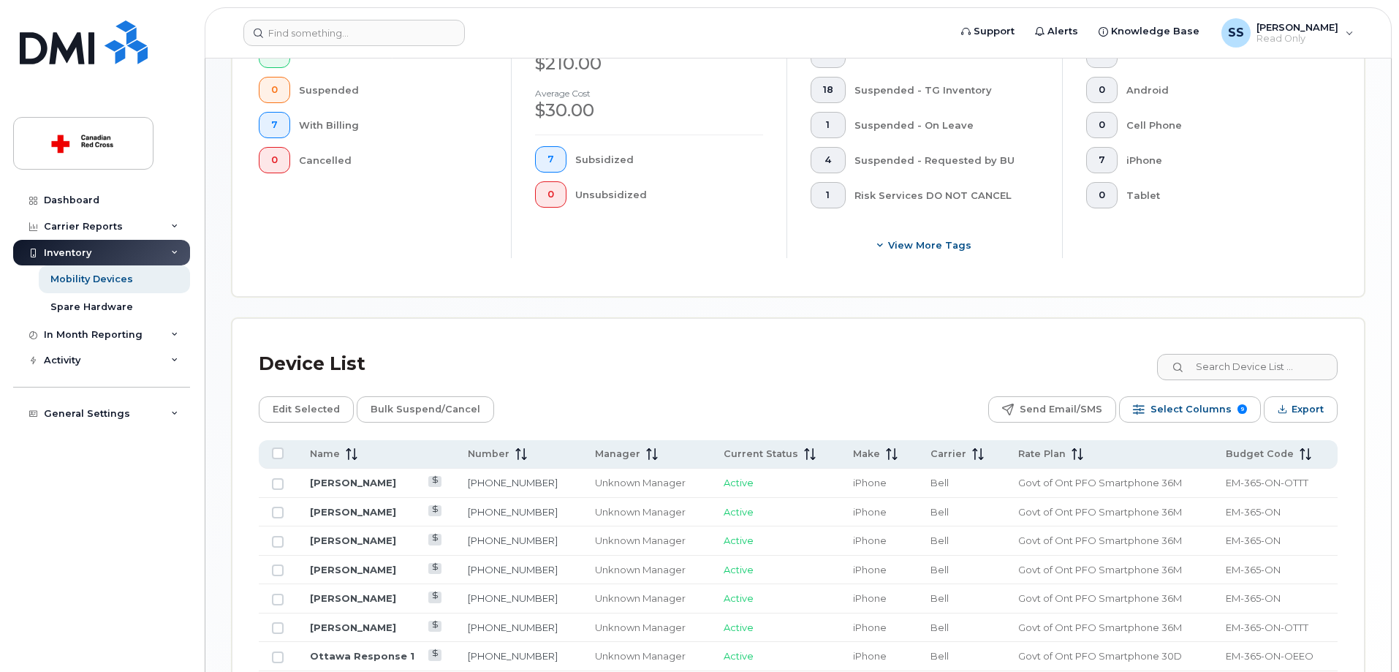
scroll to position [512, 0]
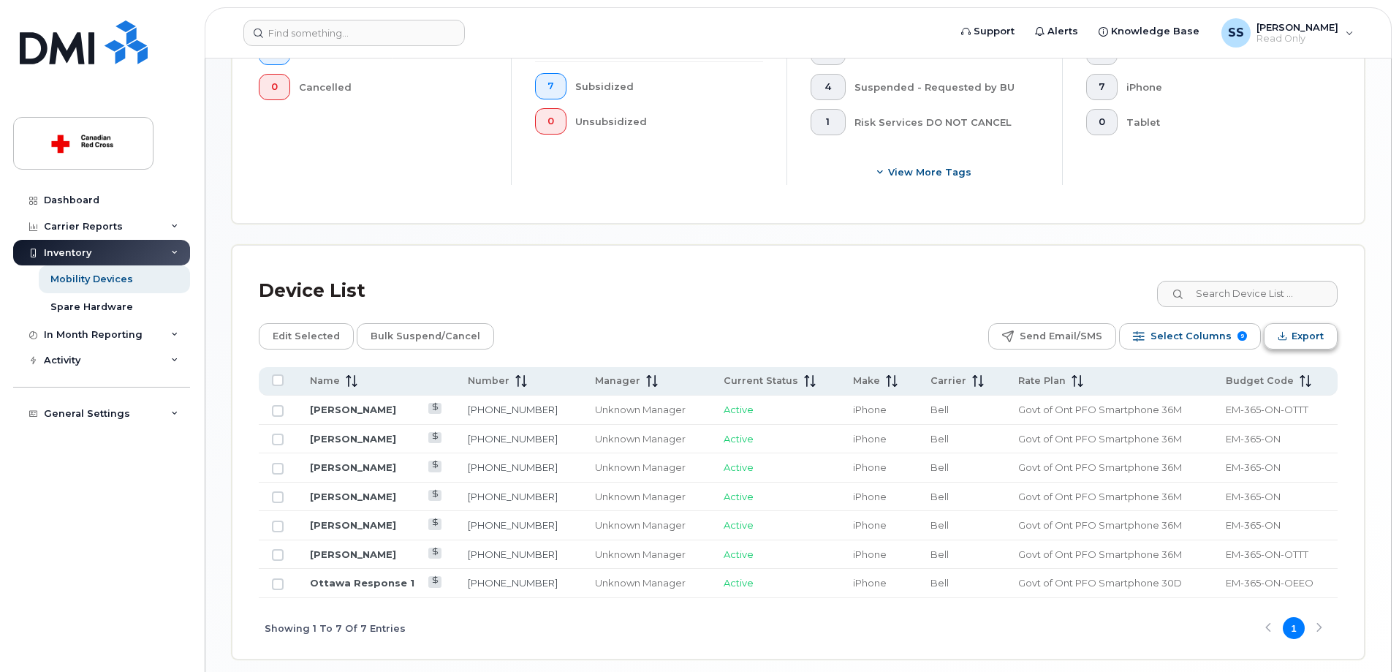
click at [1315, 325] on span "Export" at bounding box center [1307, 336] width 32 height 22
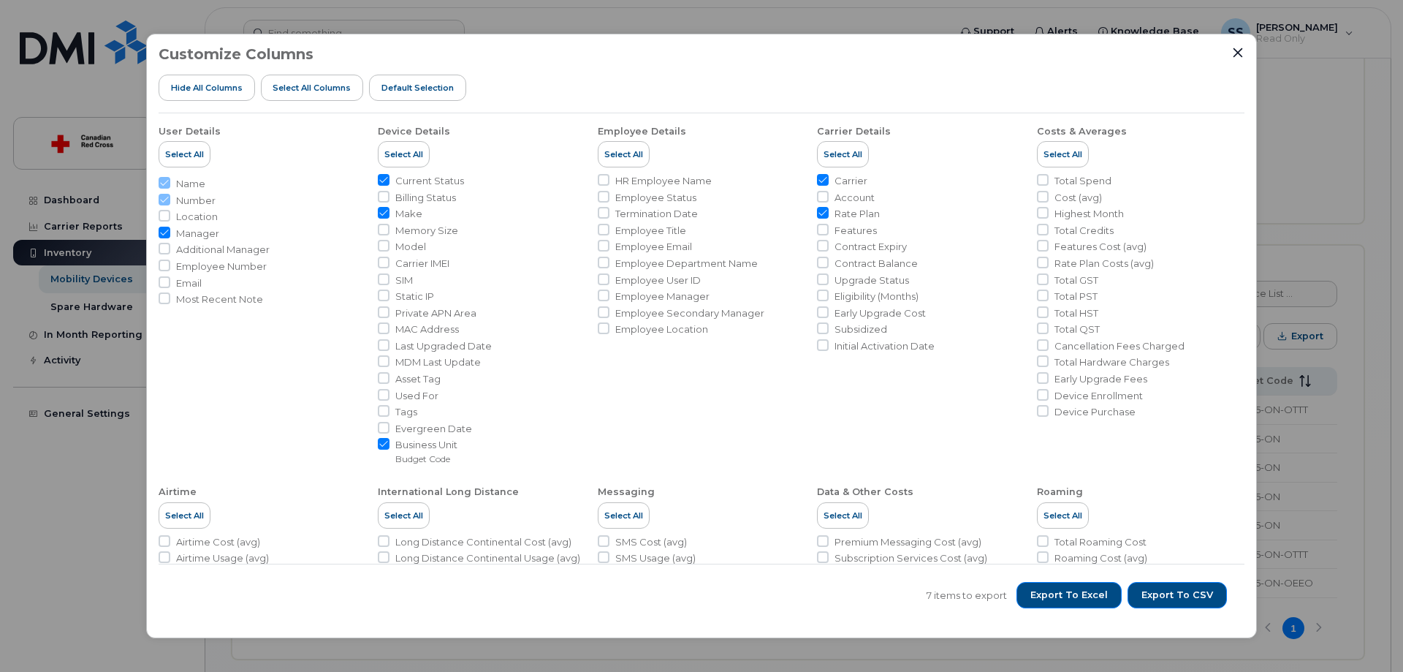
drag, startPoint x: 1098, startPoint y: 597, endPoint x: 1152, endPoint y: 557, distance: 66.8
click at [1096, 597] on span "Export to Excel" at bounding box center [1068, 594] width 77 height 13
click at [1234, 53] on icon "Close" at bounding box center [1238, 53] width 12 height 12
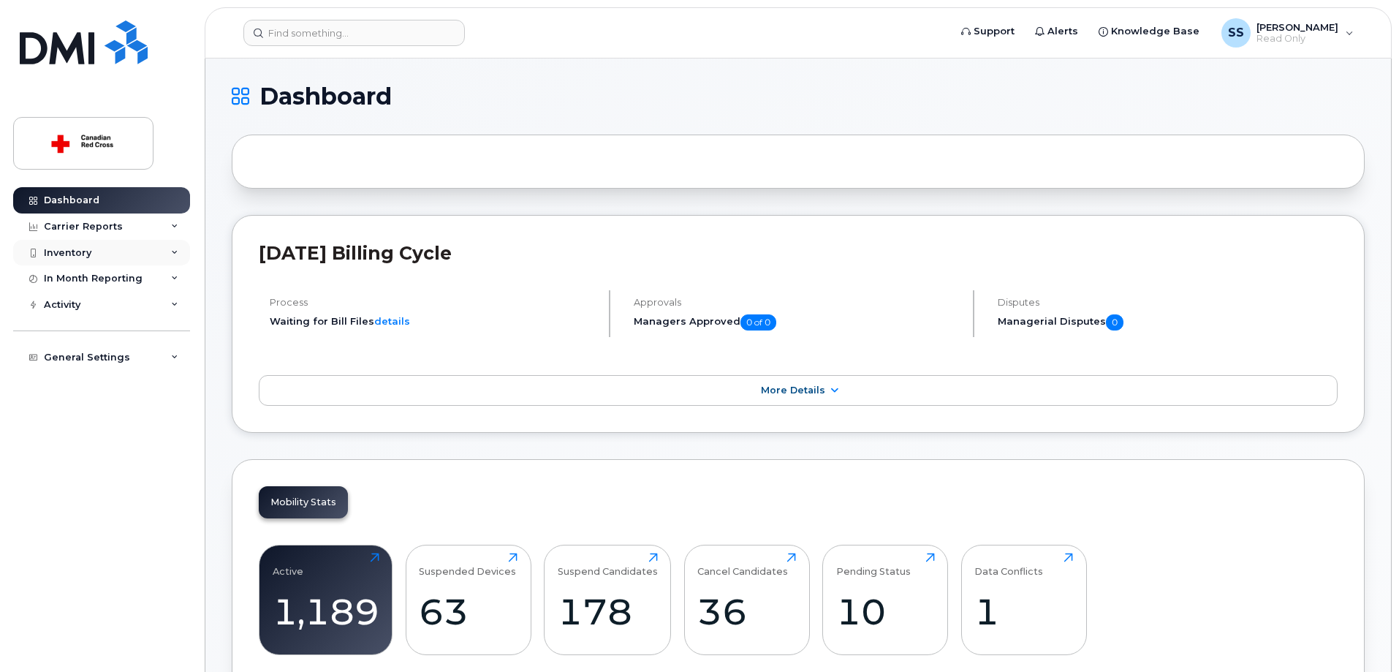
click at [179, 254] on div "Inventory" at bounding box center [101, 253] width 177 height 26
click at [129, 282] on div "Mobility Devices" at bounding box center [91, 279] width 83 height 13
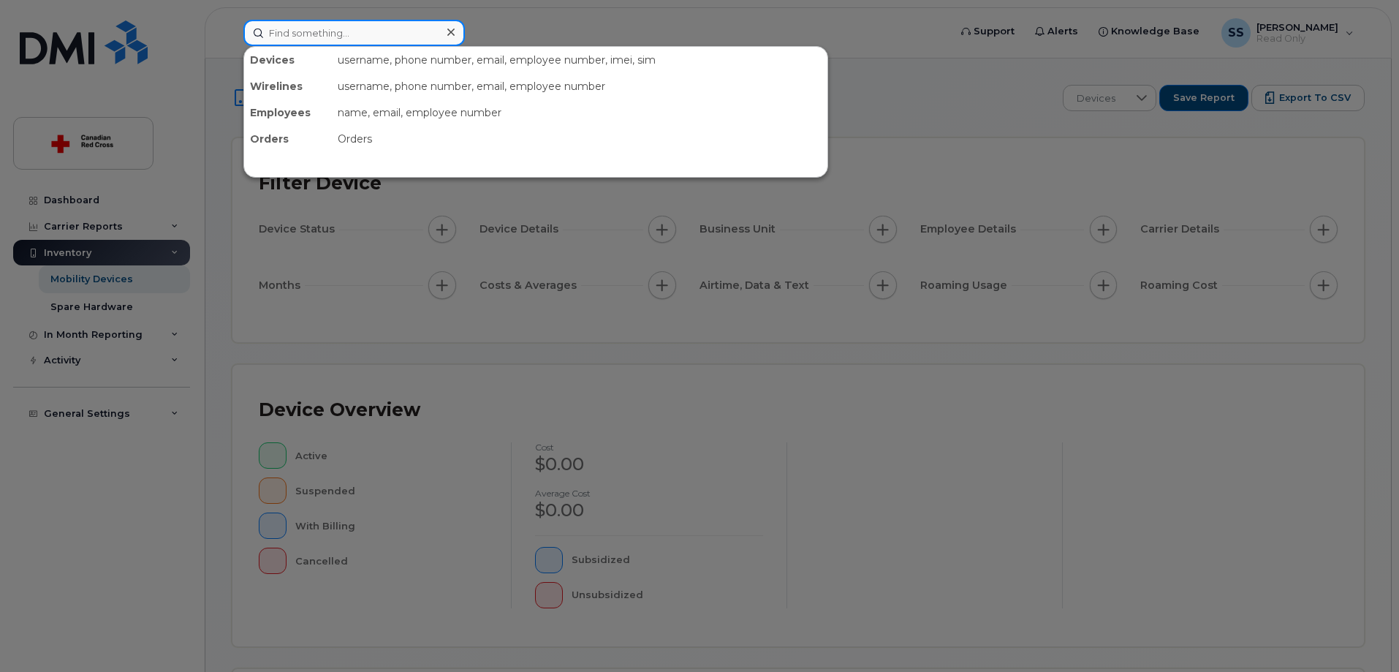
click at [352, 29] on input at bounding box center [353, 33] width 221 height 26
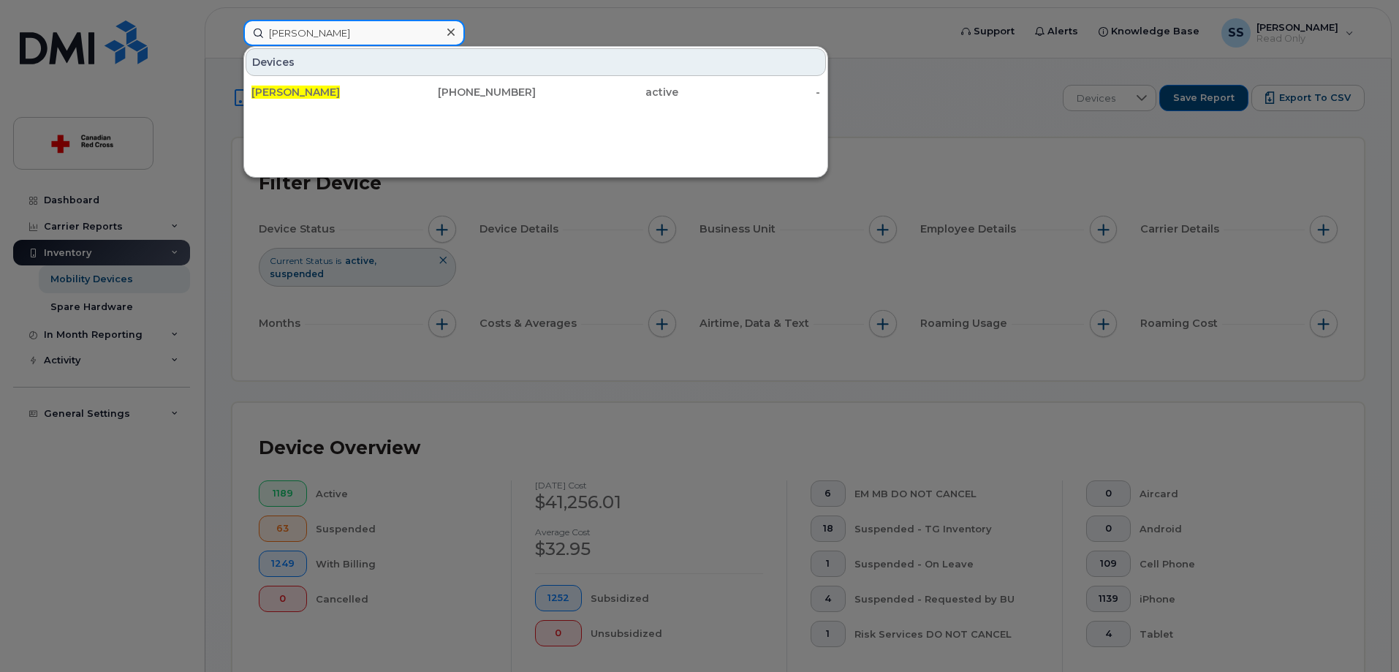
type input "[PERSON_NAME]"
